Goal: Find contact information: Find contact information

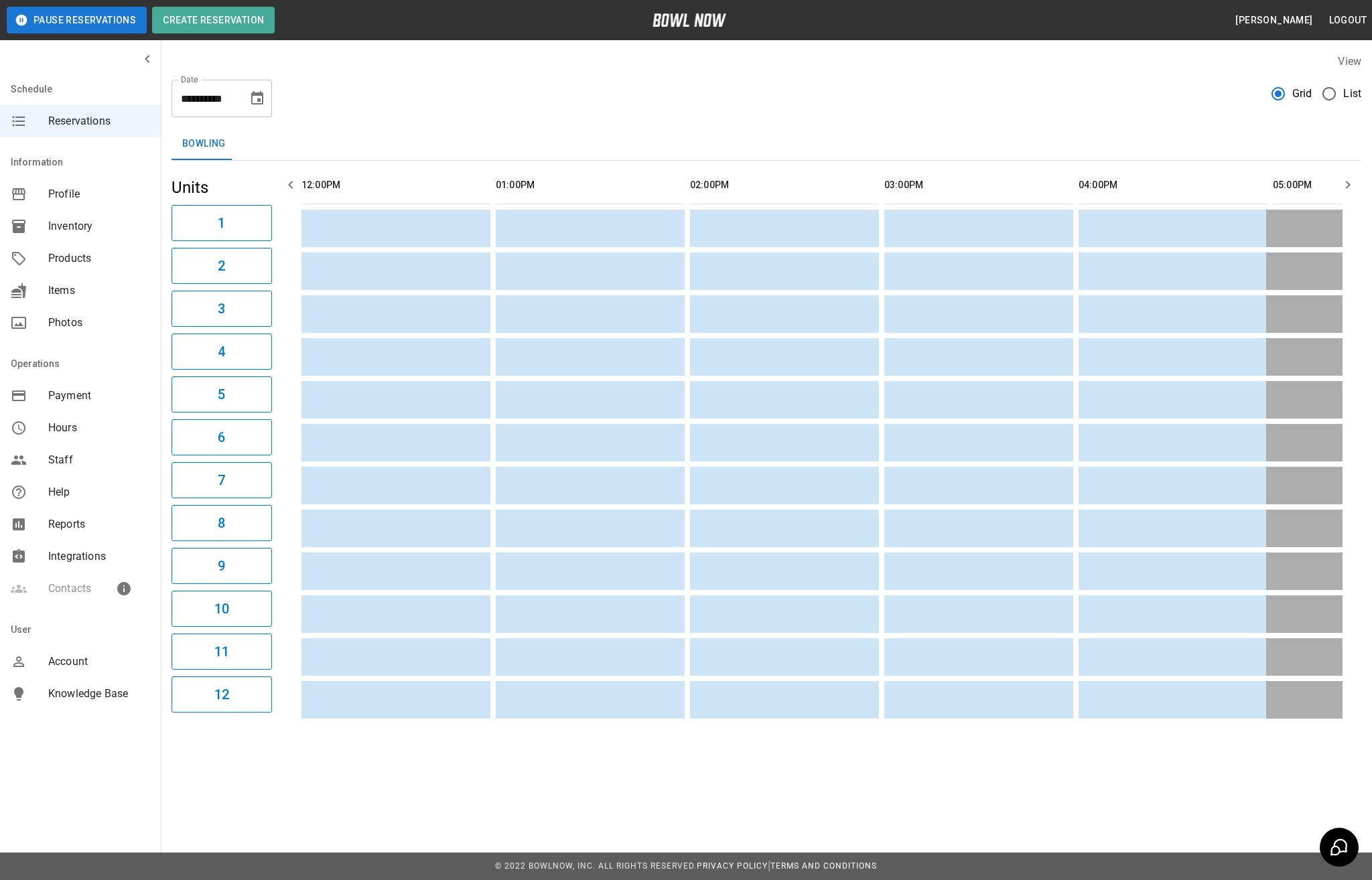
scroll to position [0, 1307]
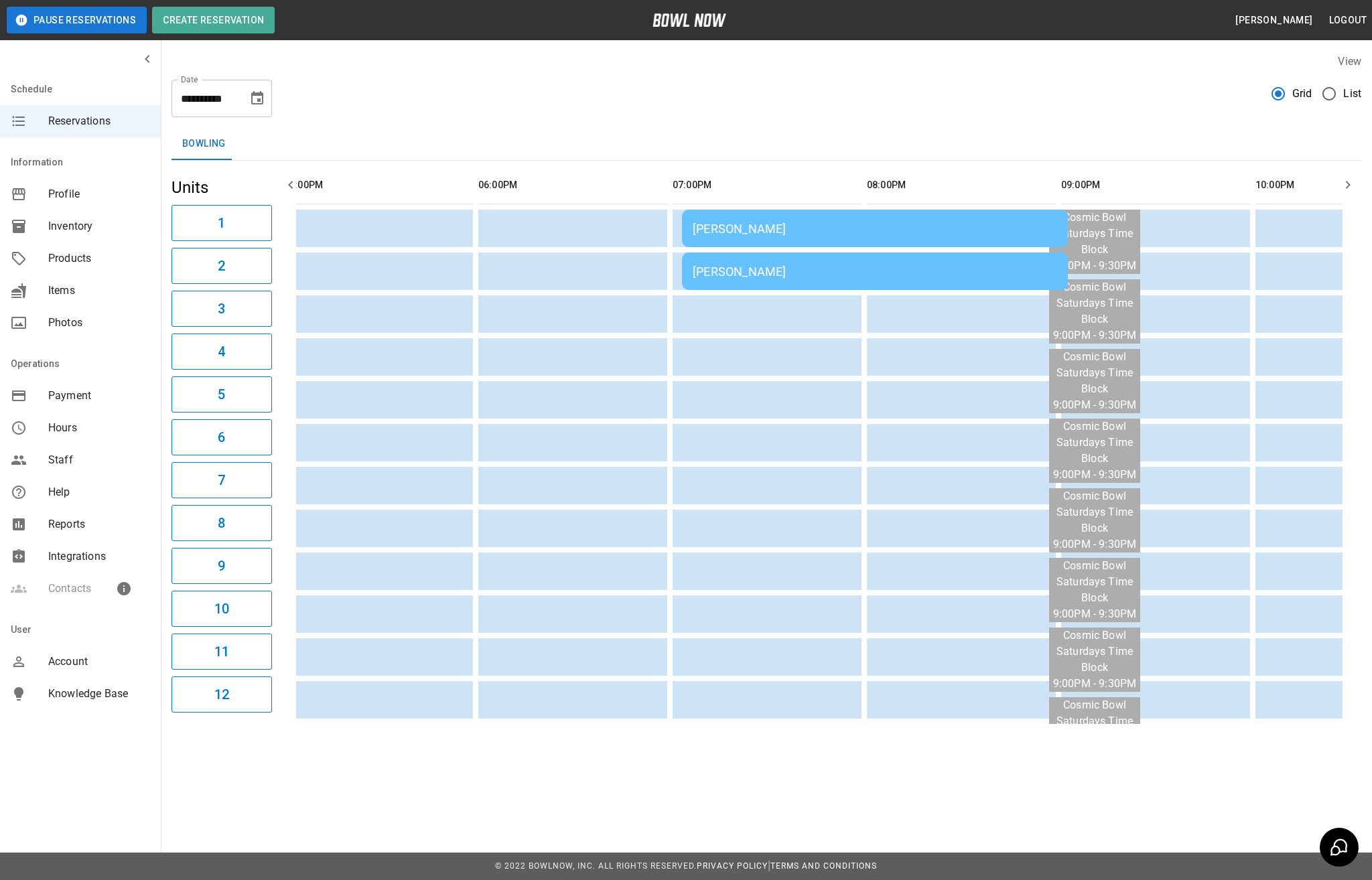
scroll to position [0, 1001]
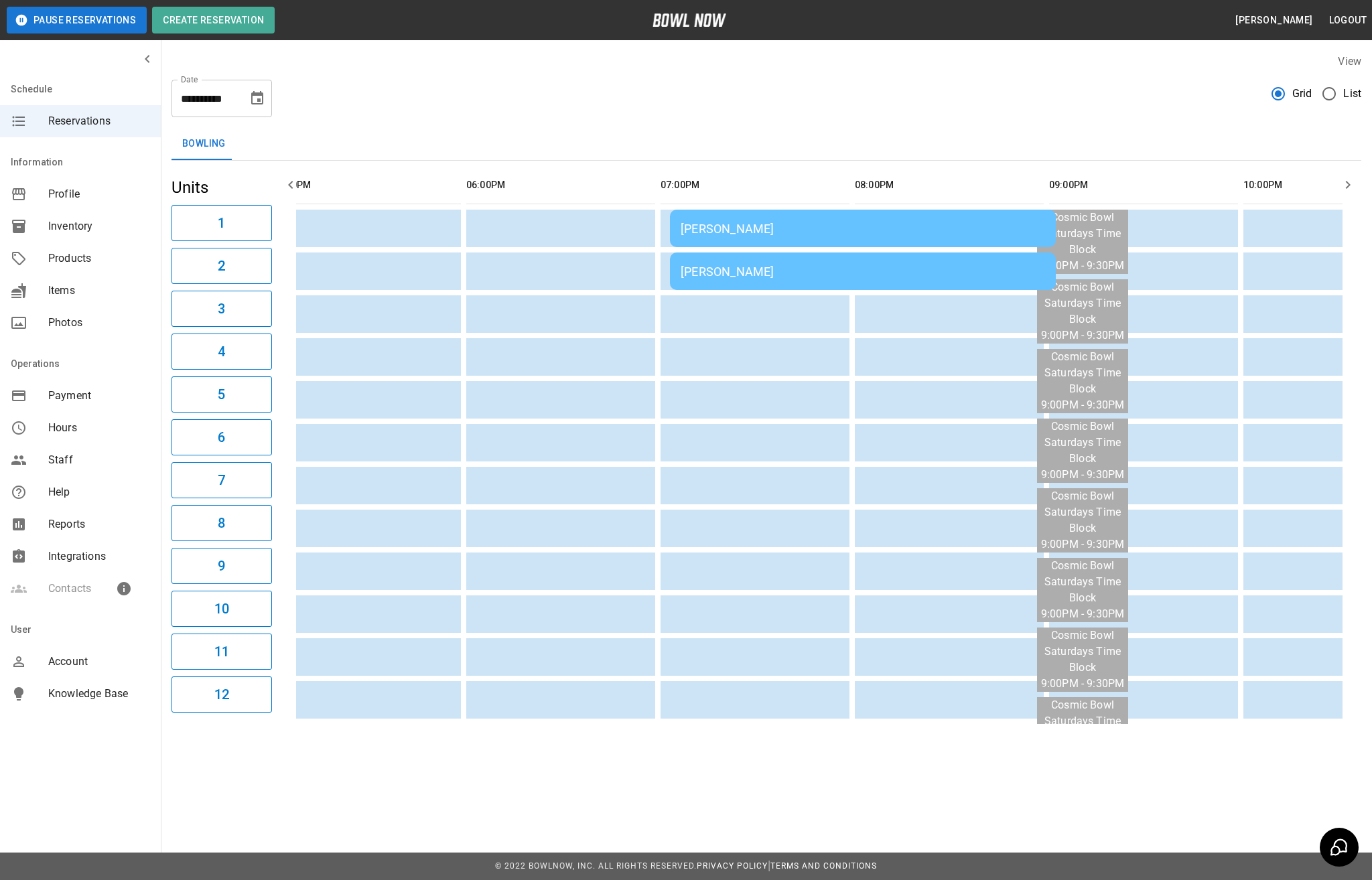
click at [795, 231] on div "[PERSON_NAME]" at bounding box center [863, 229] width 364 height 14
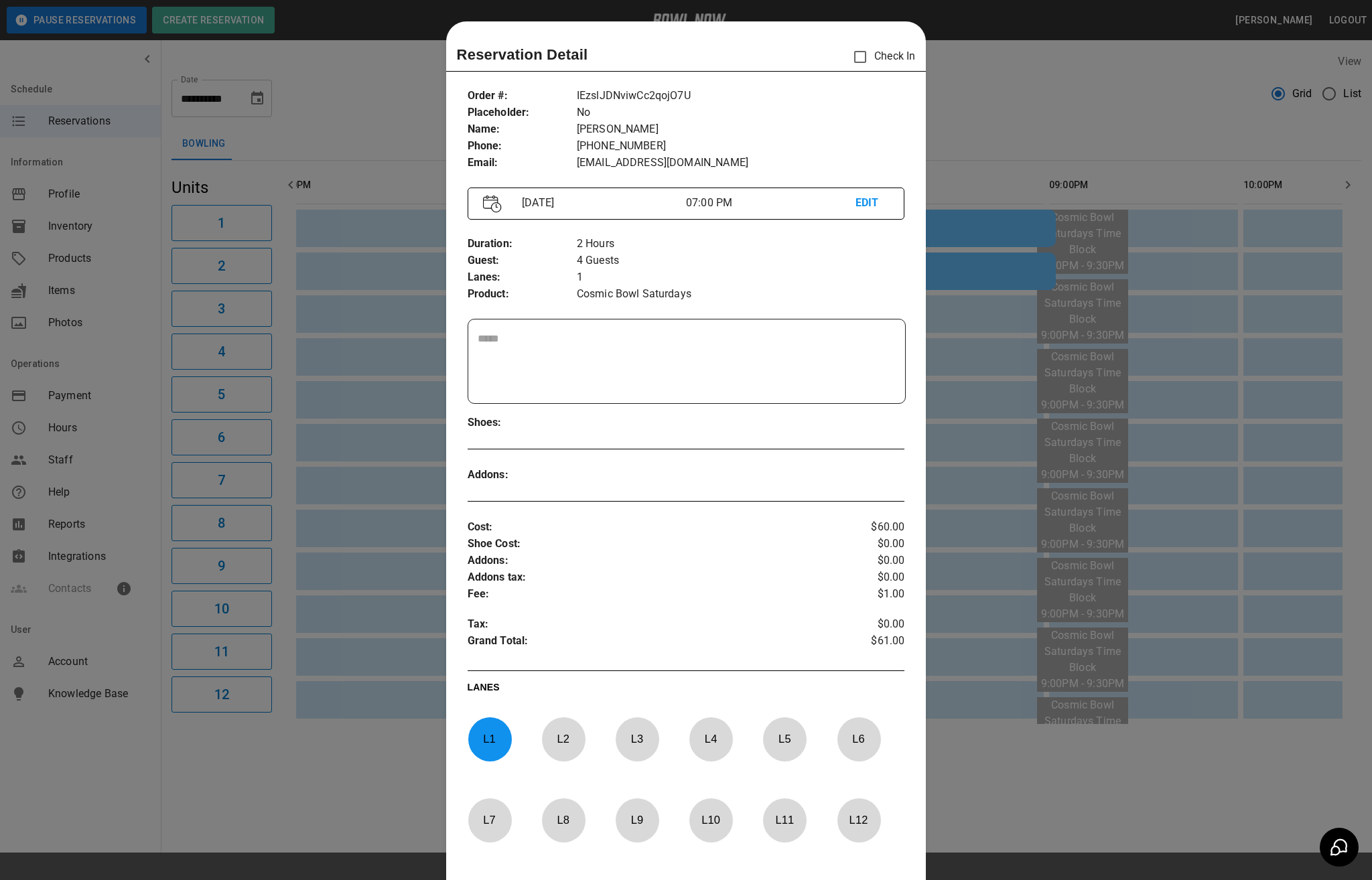
scroll to position [21, 0]
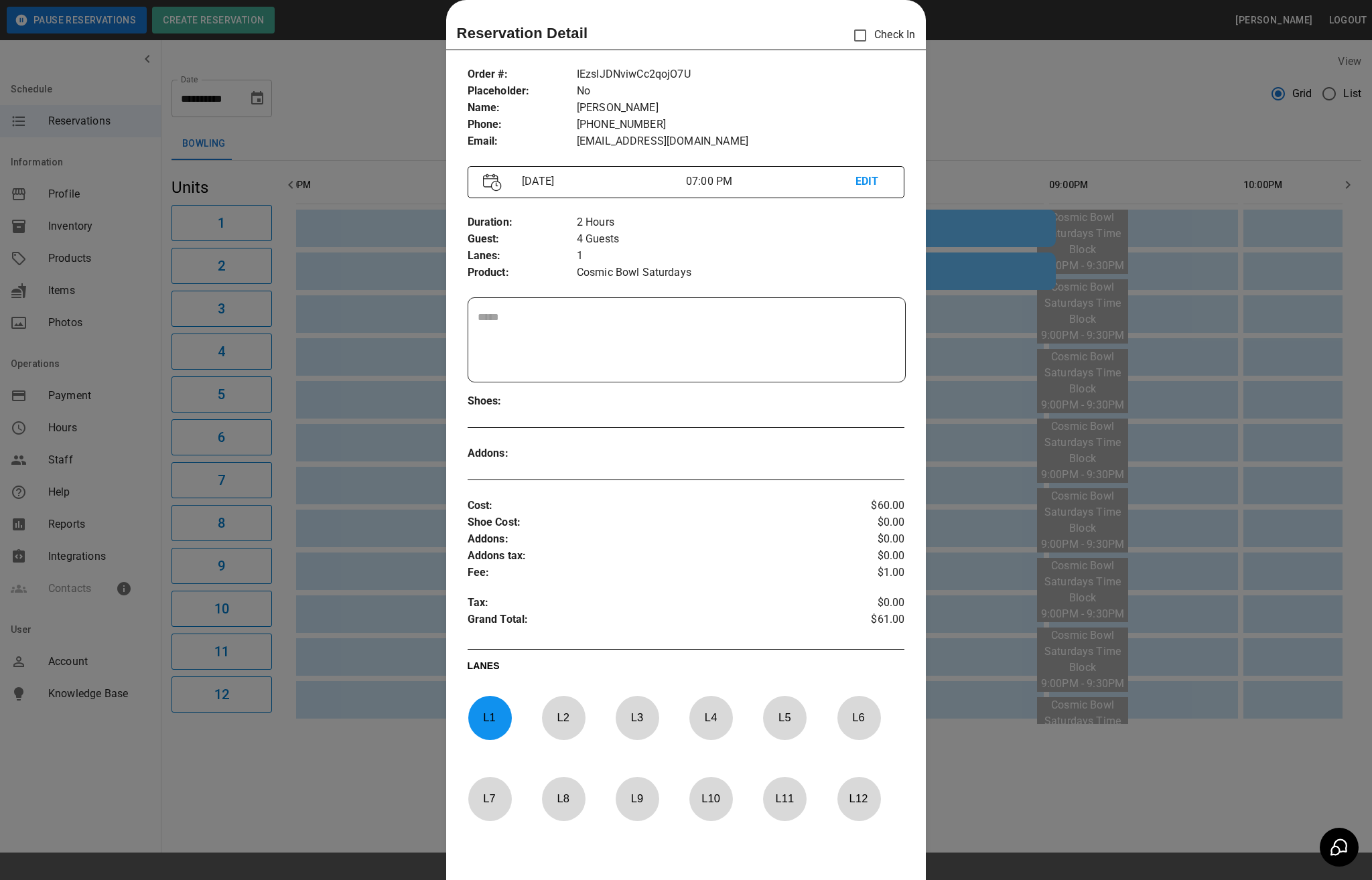
click at [985, 79] on div at bounding box center [686, 440] width 1372 height 880
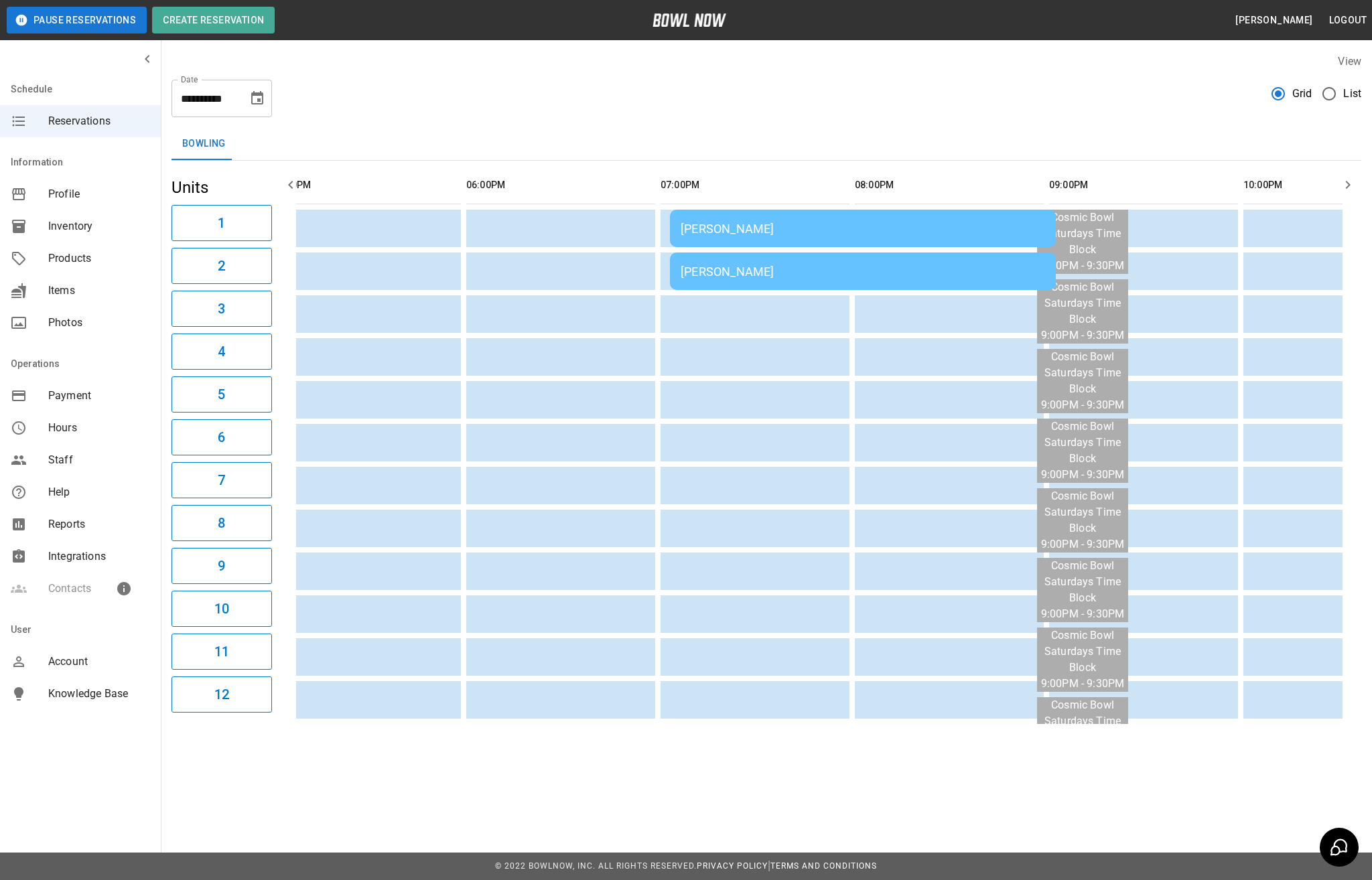
click at [781, 278] on div "[PERSON_NAME]" at bounding box center [863, 272] width 364 height 14
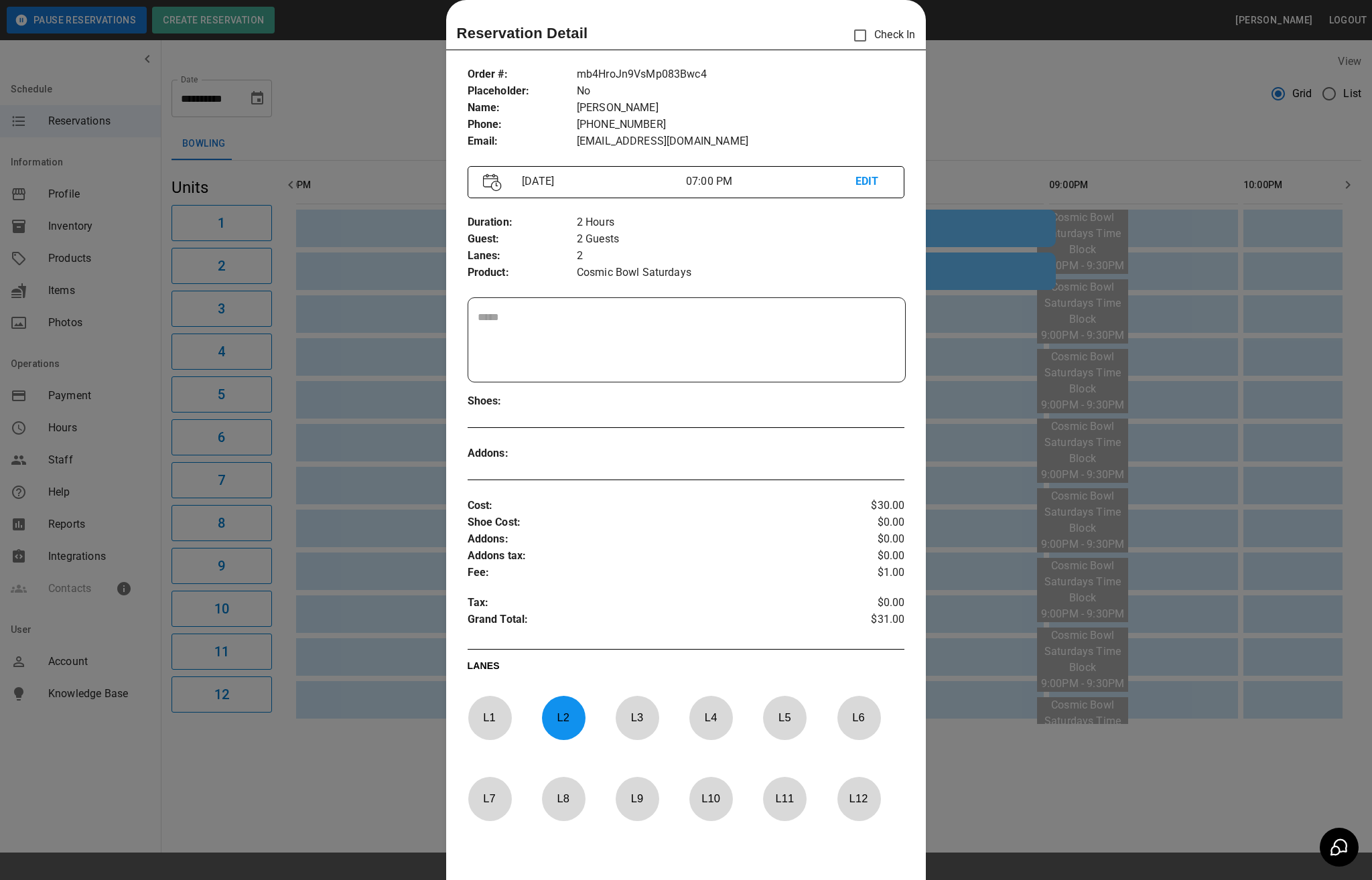
drag, startPoint x: 1006, startPoint y: 125, endPoint x: 1038, endPoint y: 167, distance: 52.8
click at [1038, 161] on div at bounding box center [686, 440] width 1372 height 880
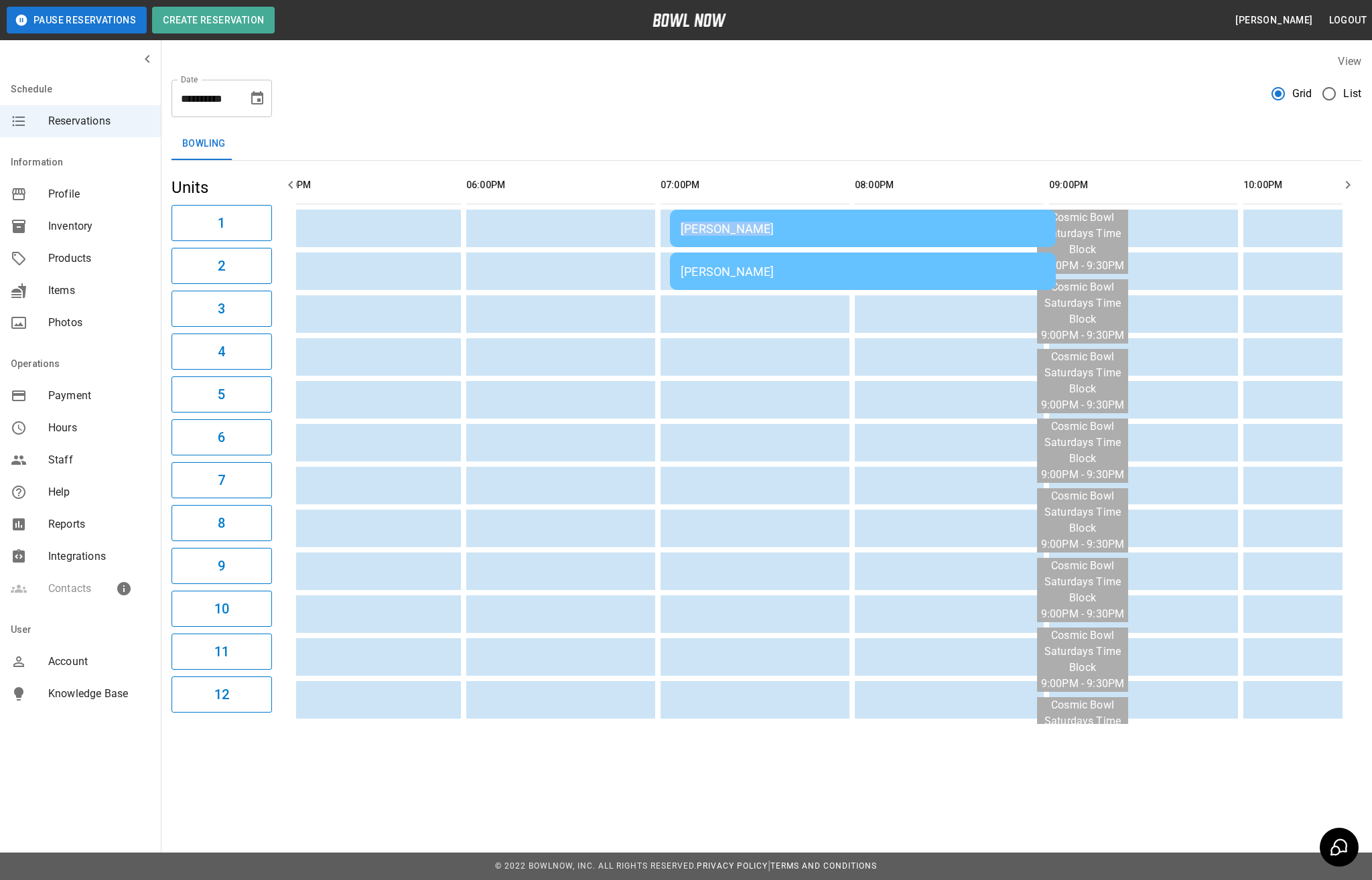
drag, startPoint x: 678, startPoint y: 228, endPoint x: 745, endPoint y: 234, distance: 67.3
click at [745, 234] on td "[PERSON_NAME]" at bounding box center [863, 228] width 386 height 37
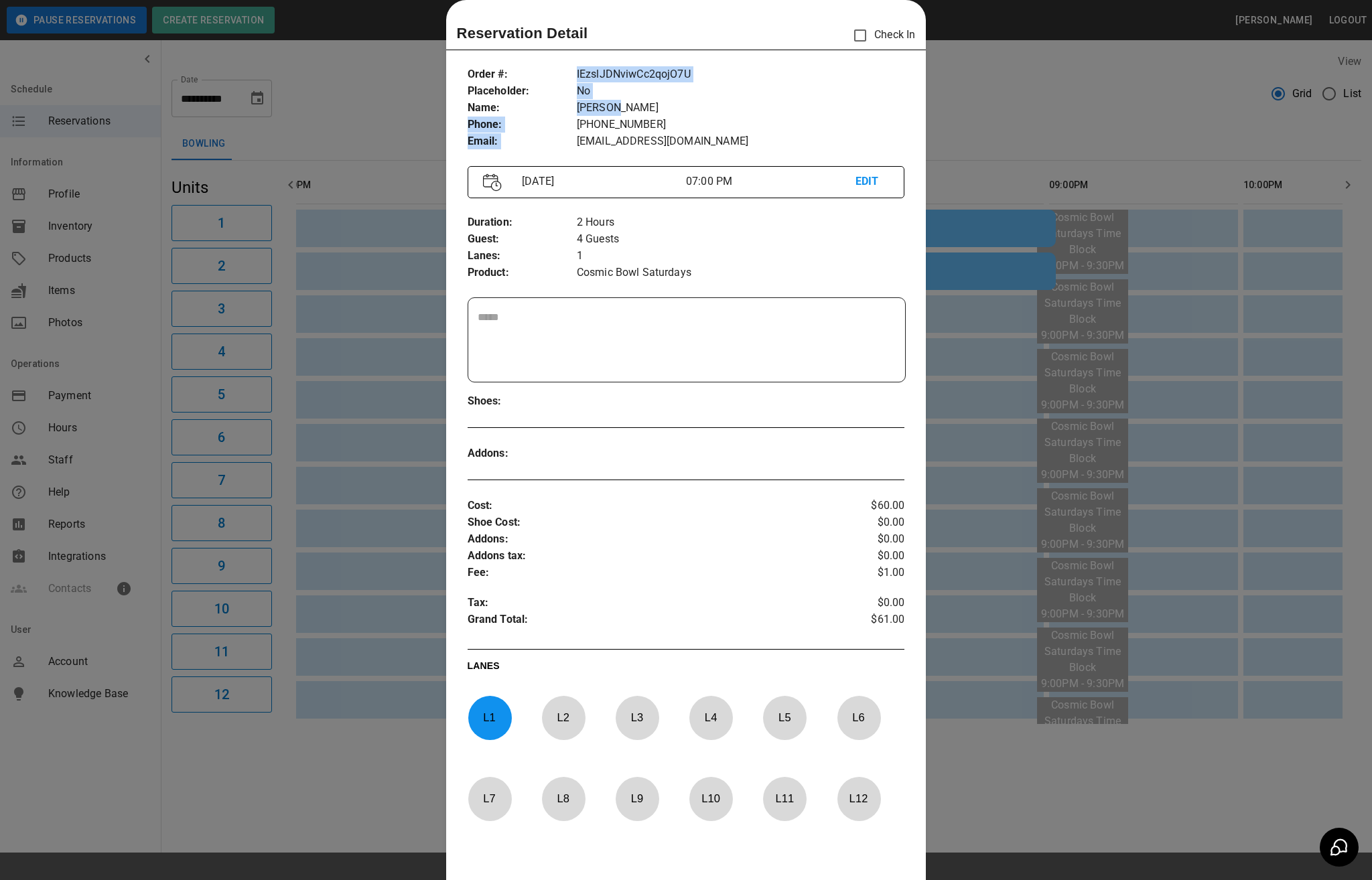
drag, startPoint x: 564, startPoint y: 108, endPoint x: 580, endPoint y: 111, distance: 16.3
click at [598, 112] on div "Order # : Placeholder : Name : Phone : Email : IEzslJDNviwCc2qojO7U No [PERSON_…" at bounding box center [686, 108] width 438 height 105
click at [577, 111] on p "[PERSON_NAME]" at bounding box center [741, 108] width 328 height 17
click at [564, 110] on p "Name :" at bounding box center [522, 108] width 109 height 17
drag, startPoint x: 564, startPoint y: 110, endPoint x: 613, endPoint y: 116, distance: 49.4
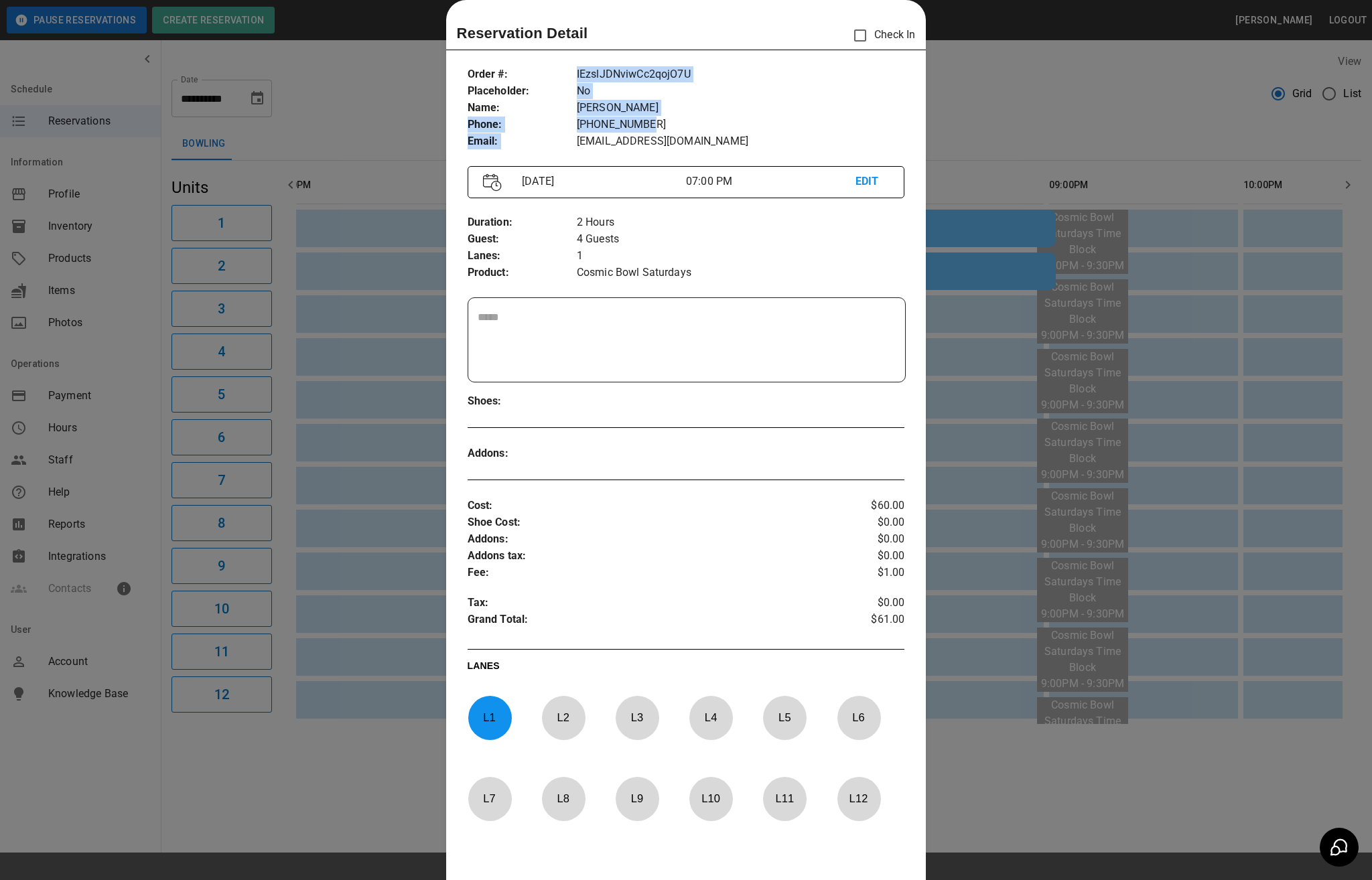
click at [613, 116] on div "Order # : Placeholder : Name : Phone : Email : IEzslJDNviwCc2qojO7U No [PERSON_…" at bounding box center [686, 108] width 438 height 105
click at [605, 111] on p "[PERSON_NAME]" at bounding box center [741, 108] width 328 height 17
click at [584, 110] on p "[PERSON_NAME]" at bounding box center [741, 108] width 328 height 17
click at [581, 108] on p "[PERSON_NAME]" at bounding box center [741, 108] width 328 height 17
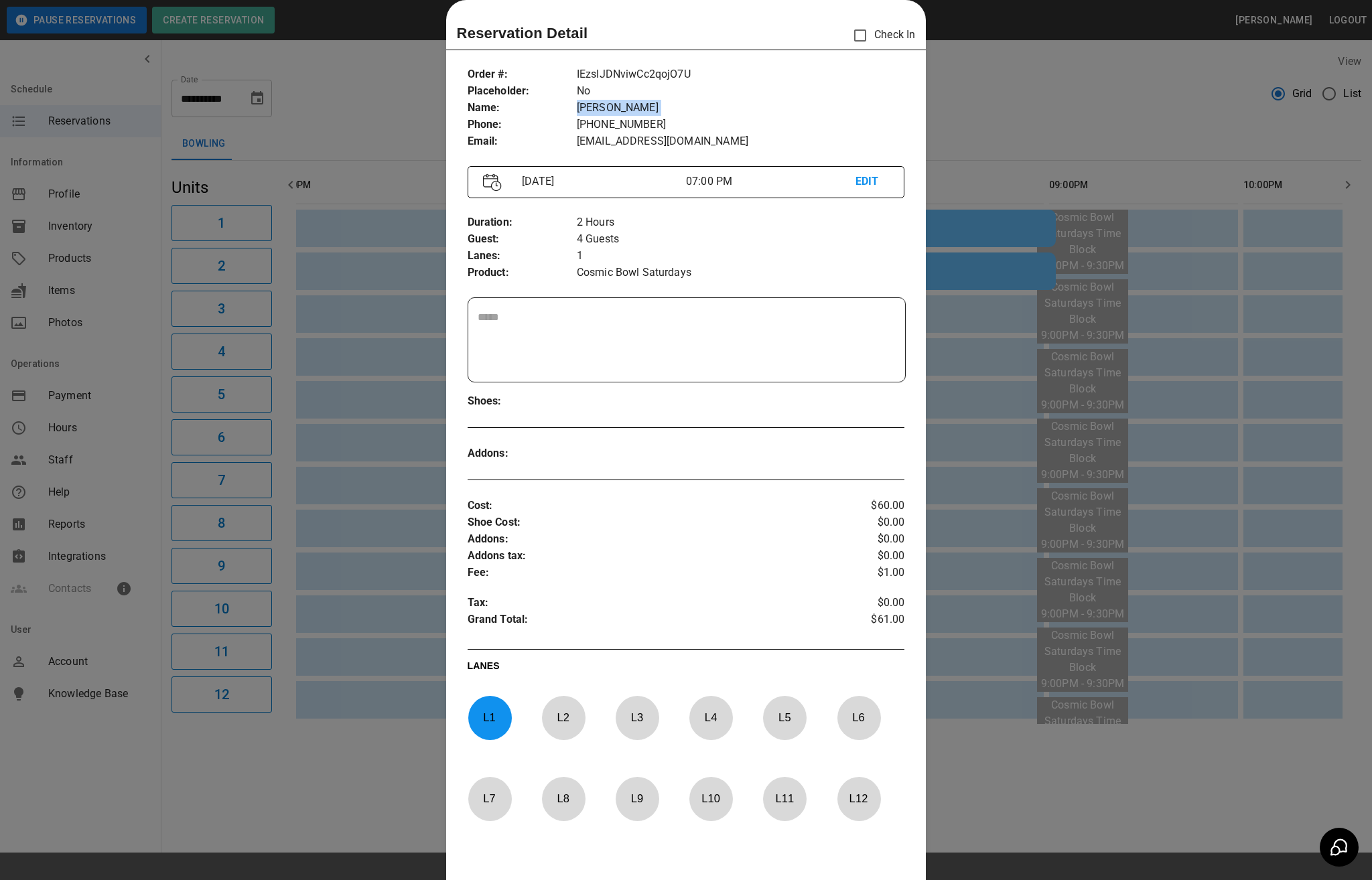
click at [581, 108] on p "[PERSON_NAME]" at bounding box center [741, 108] width 328 height 17
copy p "[PERSON_NAME]"
click at [1069, 84] on div at bounding box center [686, 440] width 1372 height 880
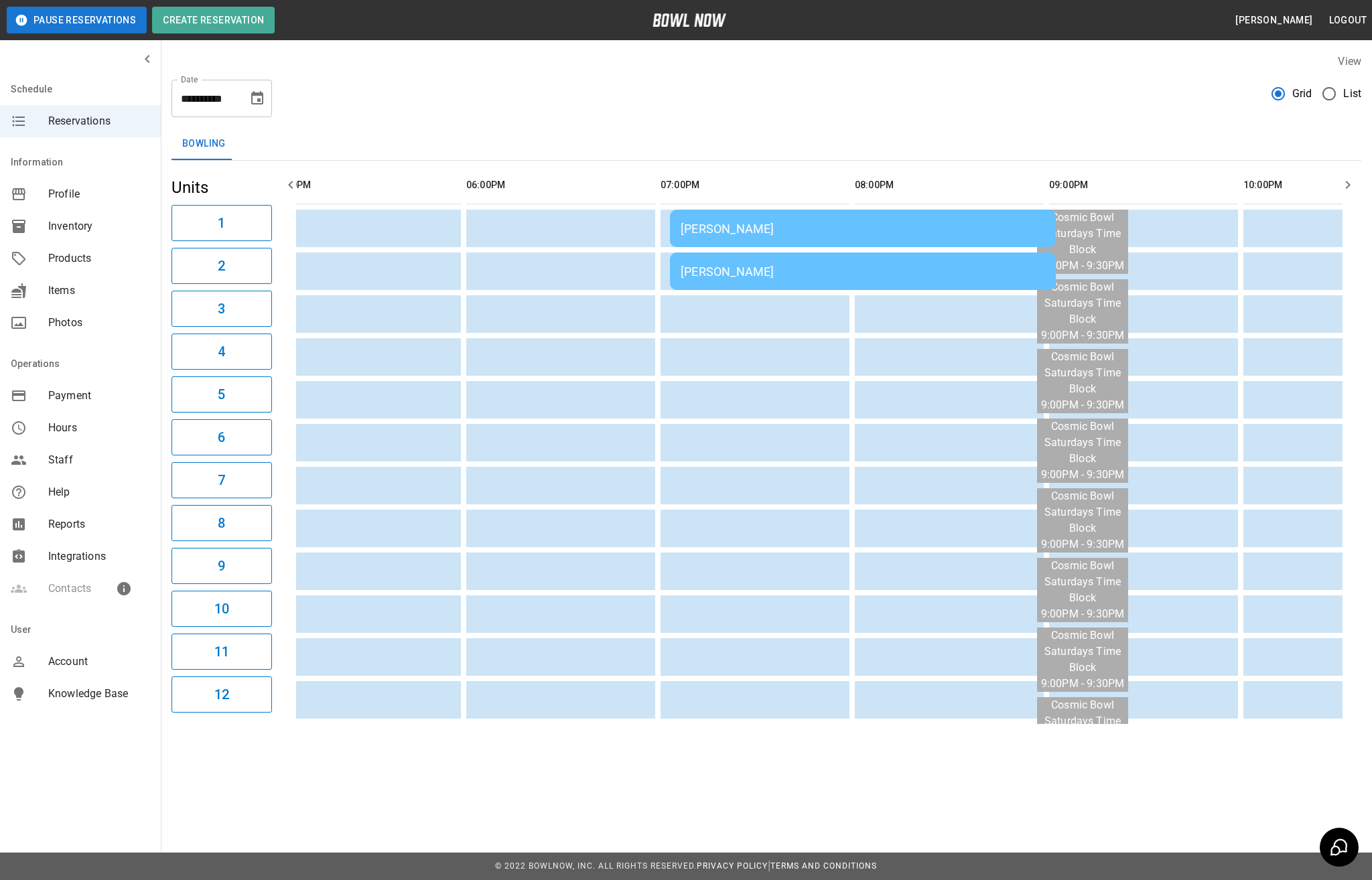
click at [744, 274] on div "[PERSON_NAME]" at bounding box center [863, 272] width 364 height 14
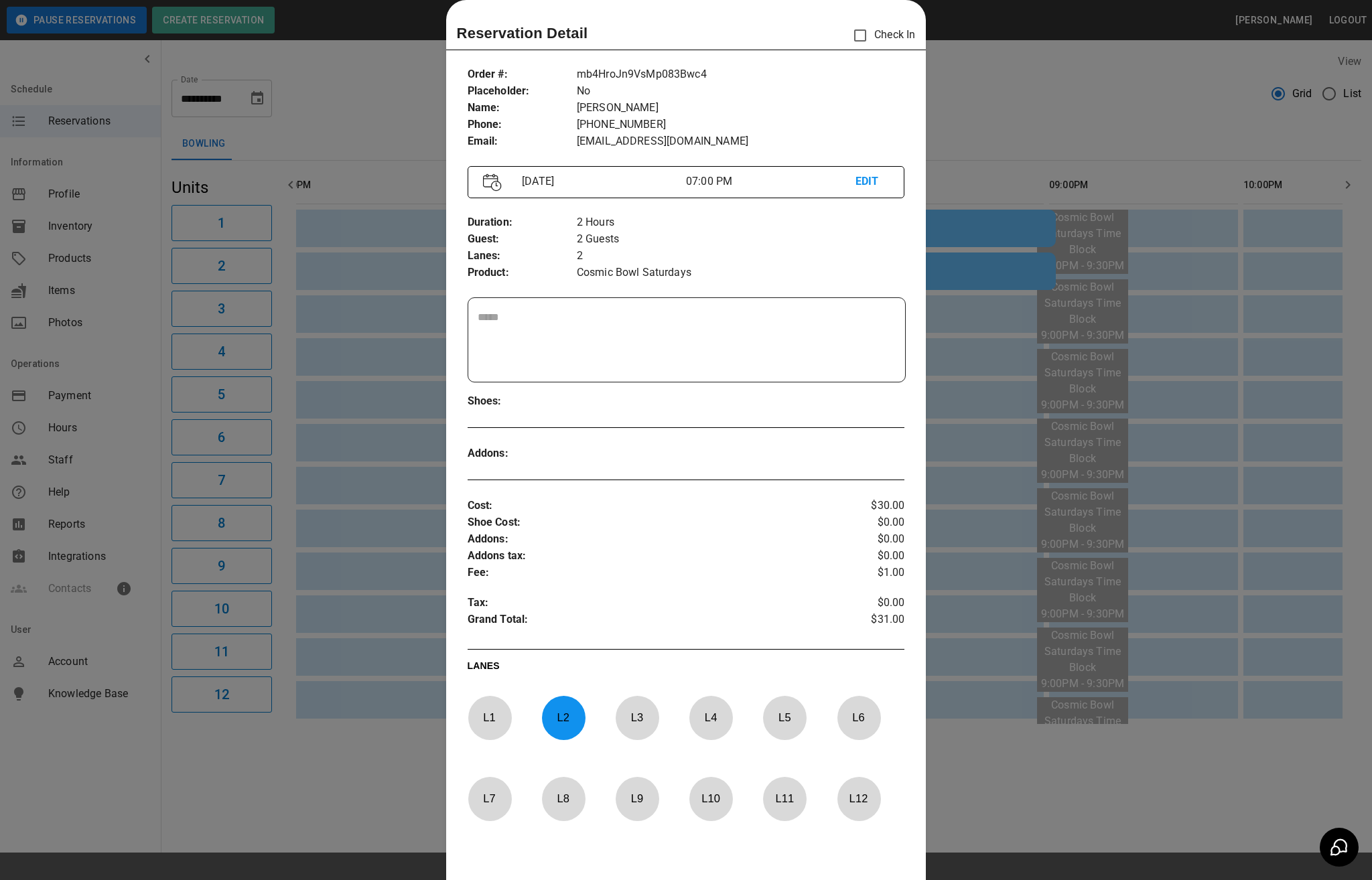
click at [745, 274] on p "Cosmic Bowl Saturdays" at bounding box center [741, 273] width 328 height 17
click at [586, 107] on p "[PERSON_NAME]" at bounding box center [741, 108] width 328 height 17
click at [586, 105] on p "[PERSON_NAME]" at bounding box center [741, 108] width 328 height 17
copy p "[PERSON_NAME]"
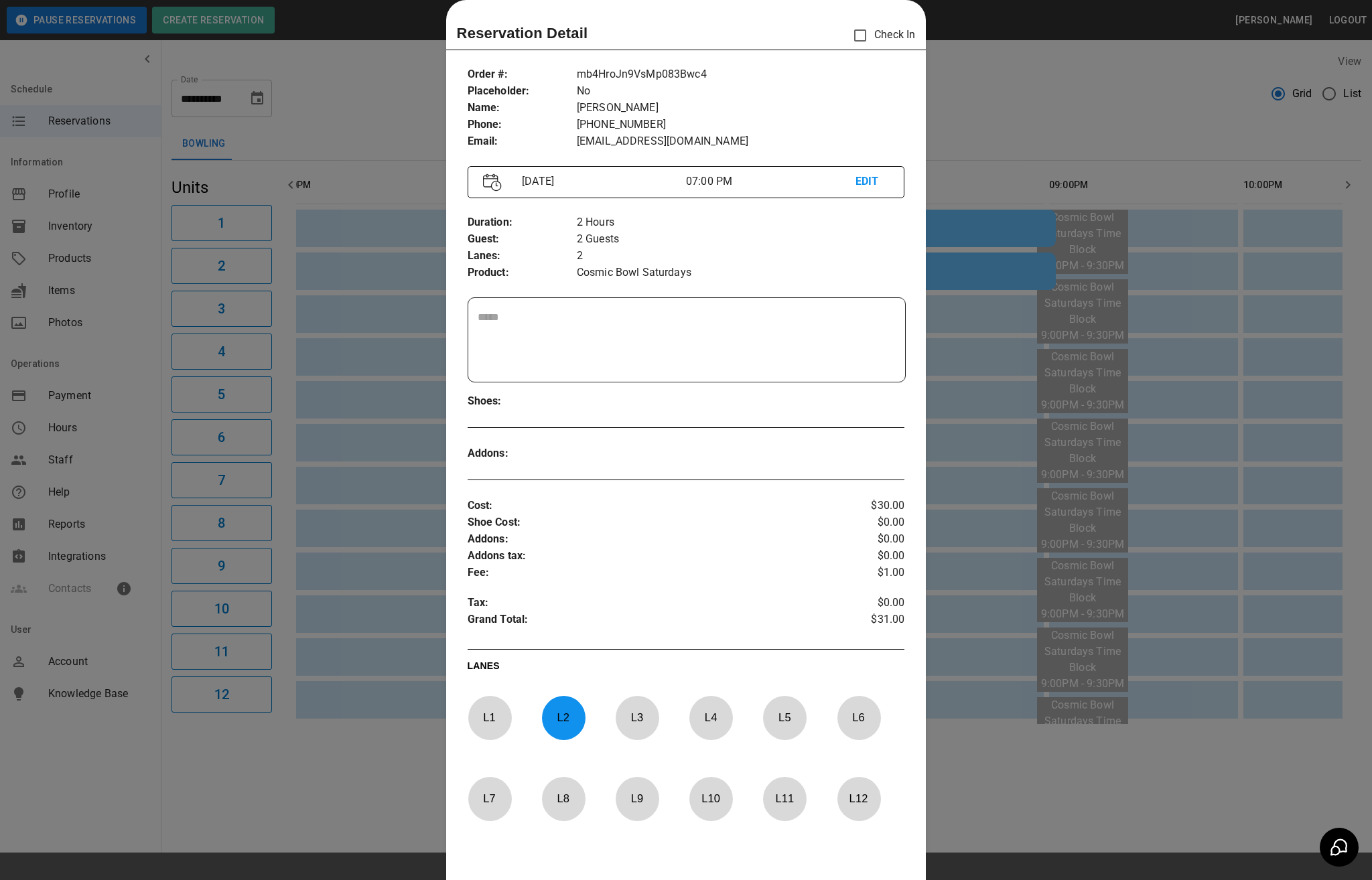
click at [977, 125] on div at bounding box center [686, 440] width 1372 height 880
